Goal: Use online tool/utility: Use online tool/utility

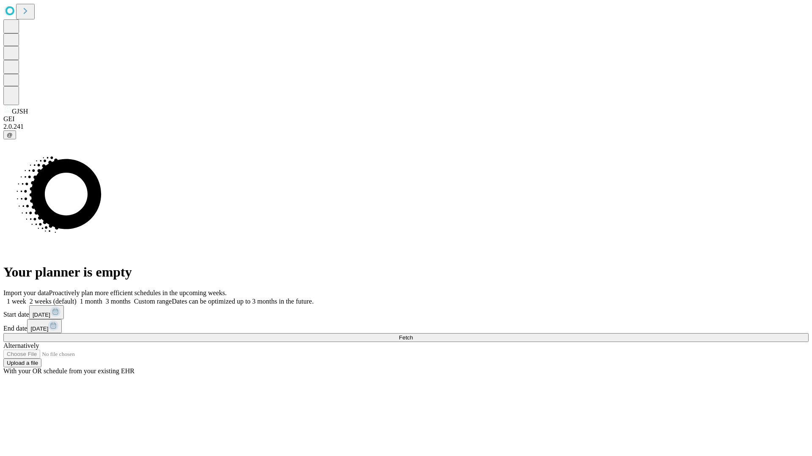
click at [413, 335] on span "Fetch" at bounding box center [406, 338] width 14 height 6
